Goal: Communication & Community: Participate in discussion

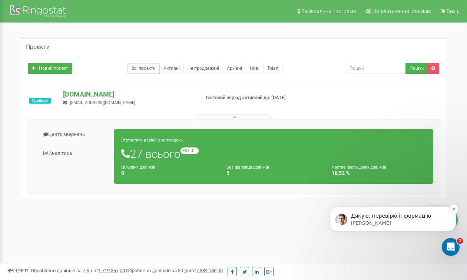
click at [366, 221] on p "[PERSON_NAME]" at bounding box center [399, 223] width 96 height 7
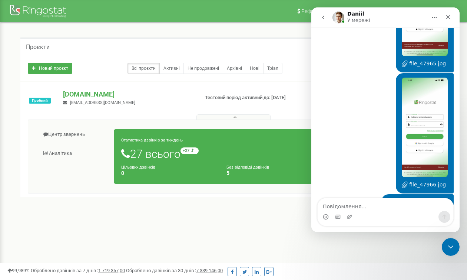
scroll to position [1752, 0]
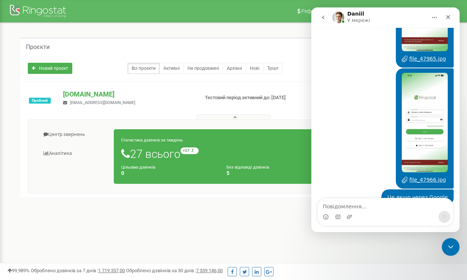
click at [341, 17] on img "Месенджер Intercom" at bounding box center [339, 17] width 12 height 12
click at [353, 15] on h1 "Daniil" at bounding box center [355, 14] width 17 height 6
click at [450, 16] on icon "Закрити" at bounding box center [448, 17] width 6 height 6
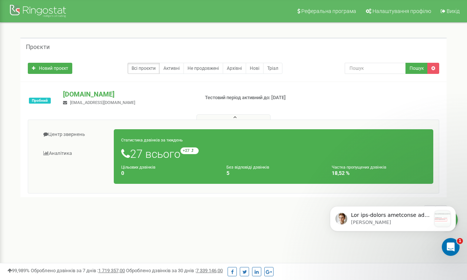
scroll to position [1981, 0]
click at [396, 215] on p "message notification from Daniil, Щойно. Ваш сіп-акаунт створений для додатку н…" at bounding box center [391, 214] width 80 height 7
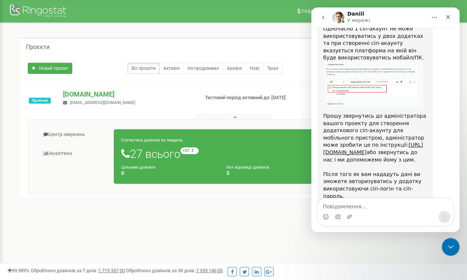
scroll to position [2022, 0]
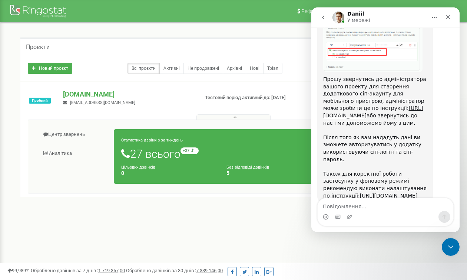
click at [387, 220] on div "Вводить текст…" at bounding box center [385, 234] width 136 height 29
click at [448, 17] on icon "Закрити" at bounding box center [448, 17] width 4 height 4
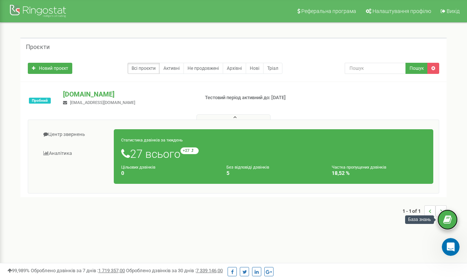
click at [451, 212] on link at bounding box center [448, 219] width 20 height 20
click at [451, 244] on icon "Відкрити програму для спілкування Intercom" at bounding box center [450, 246] width 12 height 12
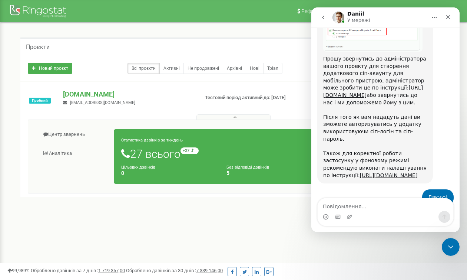
scroll to position [2033, 0]
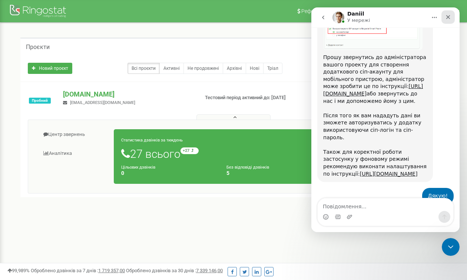
click at [448, 17] on icon "Закрити" at bounding box center [448, 17] width 6 height 6
